Goal: Transaction & Acquisition: Purchase product/service

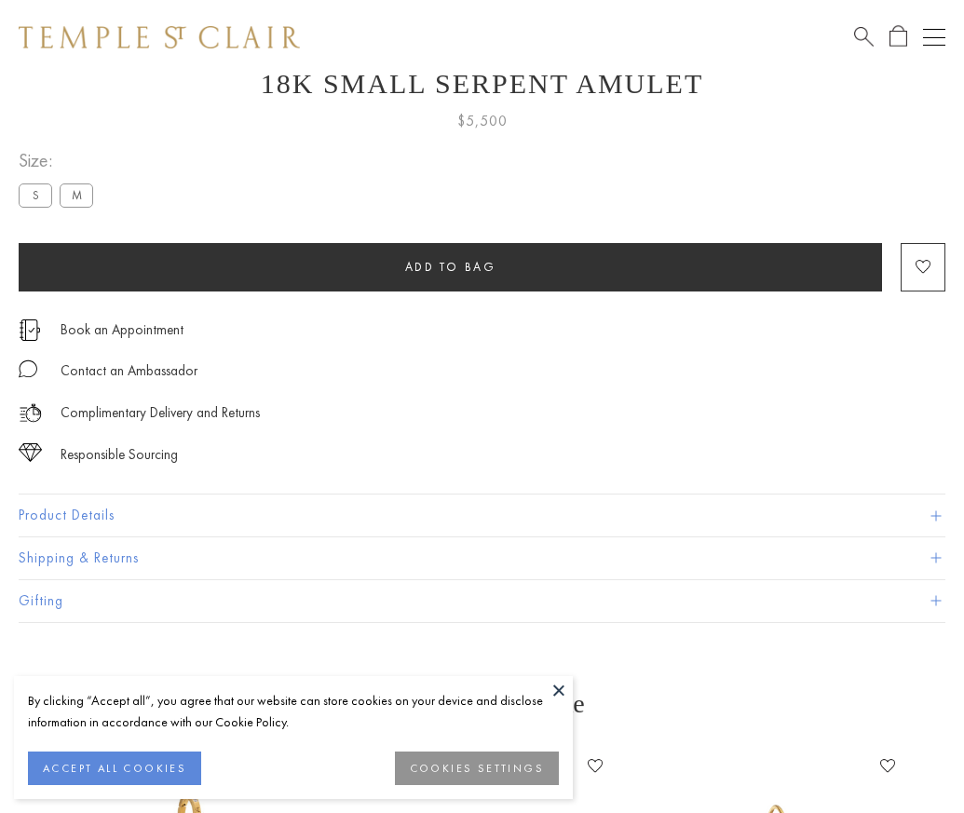
click at [450, 259] on span "Add to bag" at bounding box center [450, 267] width 91 height 16
